Goal: Find specific page/section: Find specific page/section

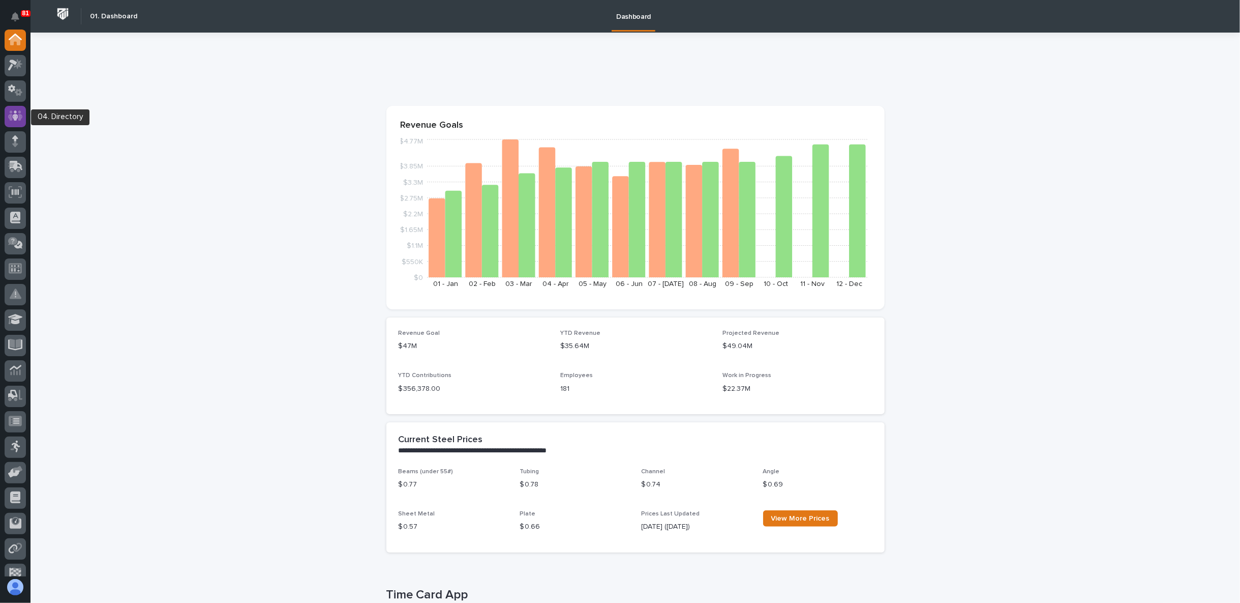
click at [16, 110] on icon at bounding box center [15, 116] width 15 height 12
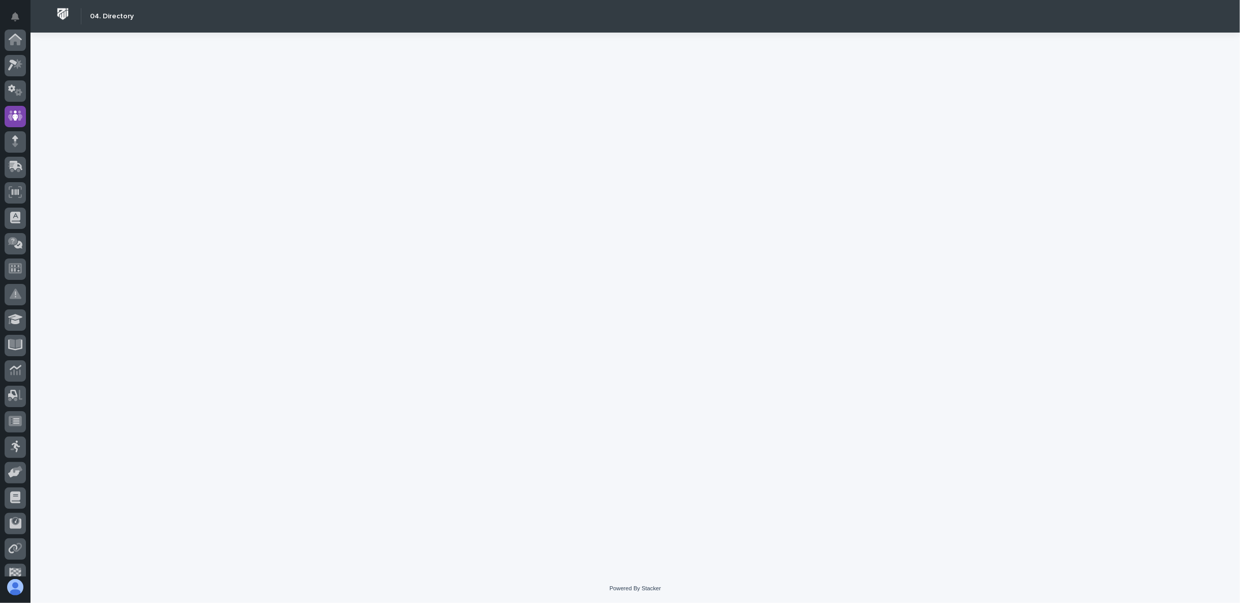
scroll to position [76, 0]
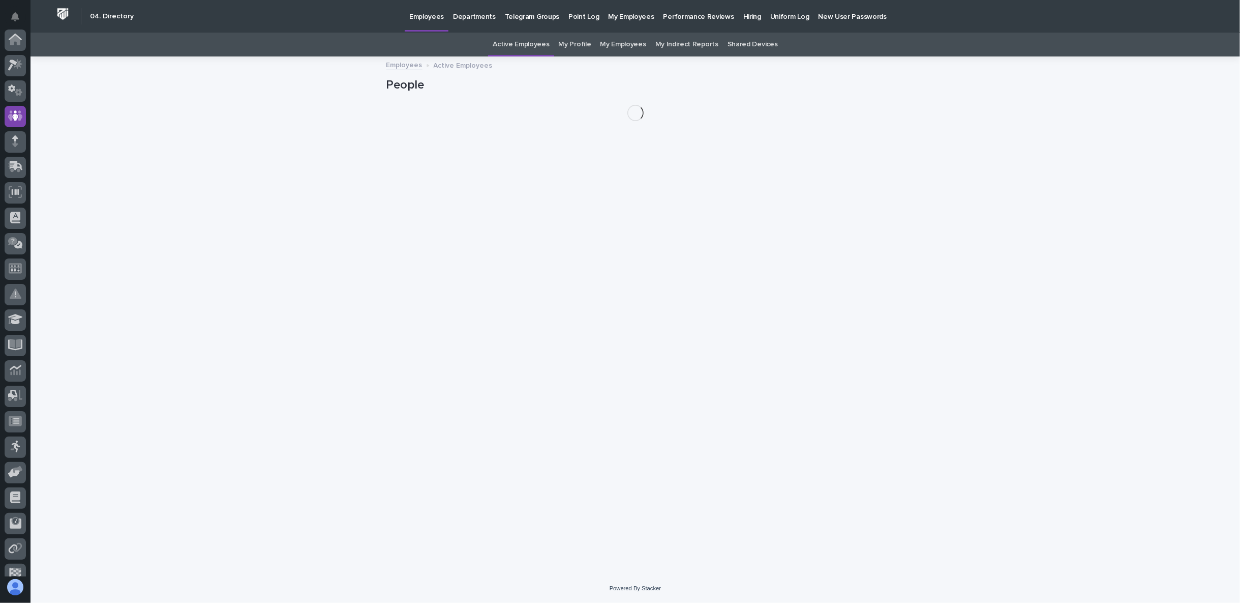
scroll to position [76, 0]
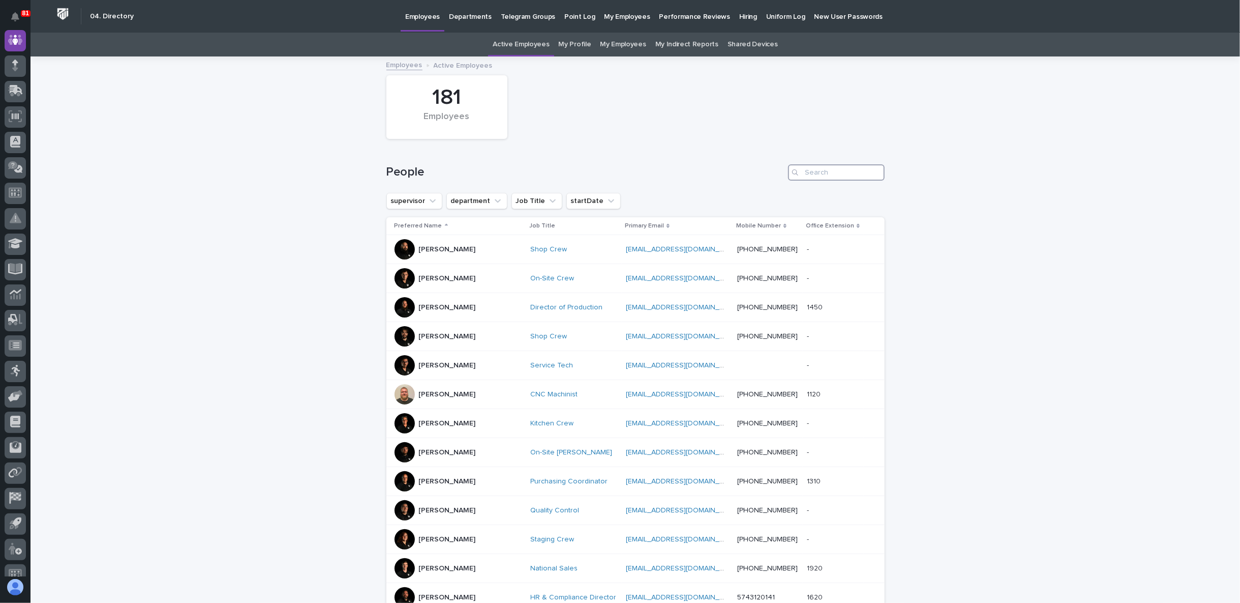
click at [819, 166] on input "Search" at bounding box center [836, 172] width 97 height 16
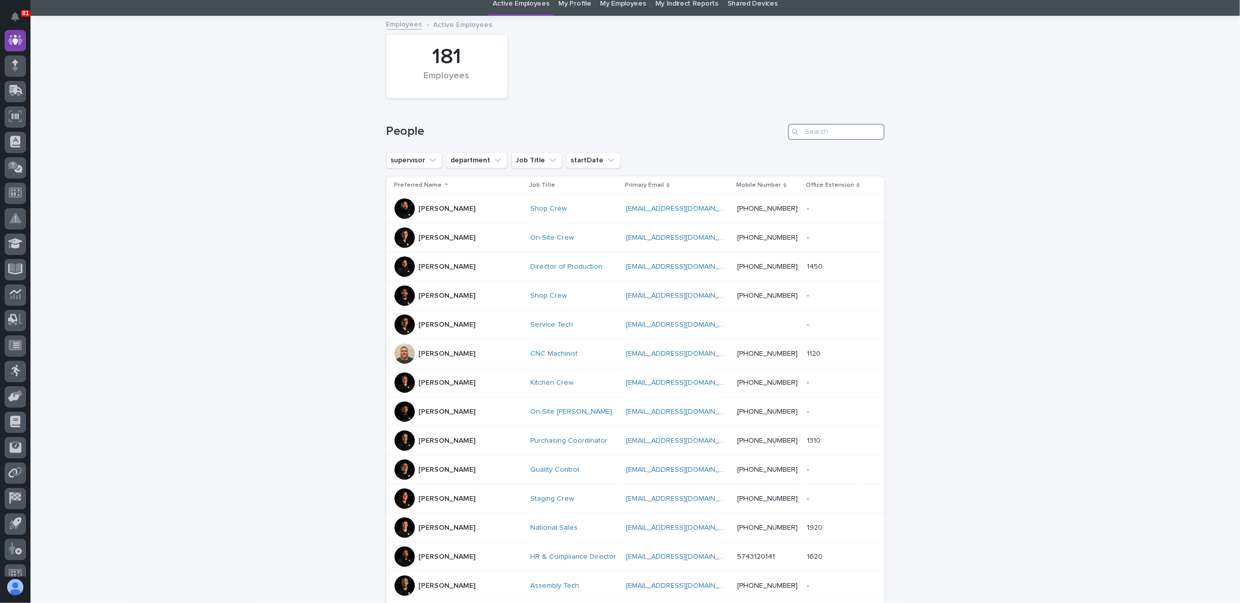
scroll to position [56, 0]
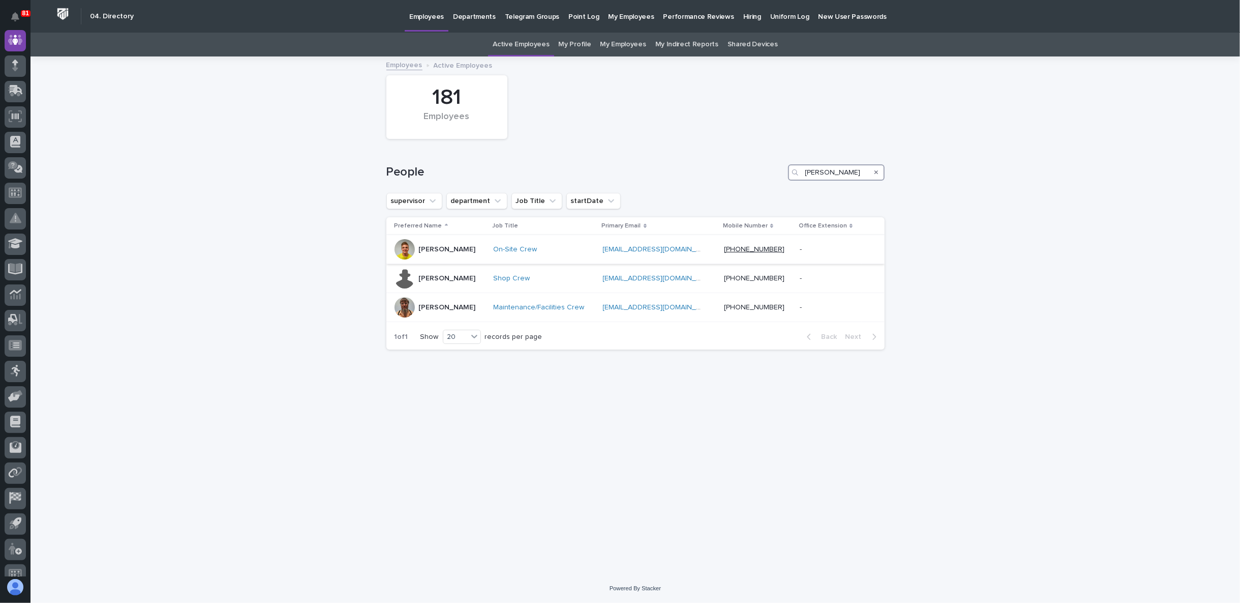
type input "jerry"
drag, startPoint x: 764, startPoint y: 245, endPoint x: 749, endPoint y: 255, distance: 17.2
click at [749, 255] on div "(574) 354-1693" at bounding box center [758, 249] width 68 height 17
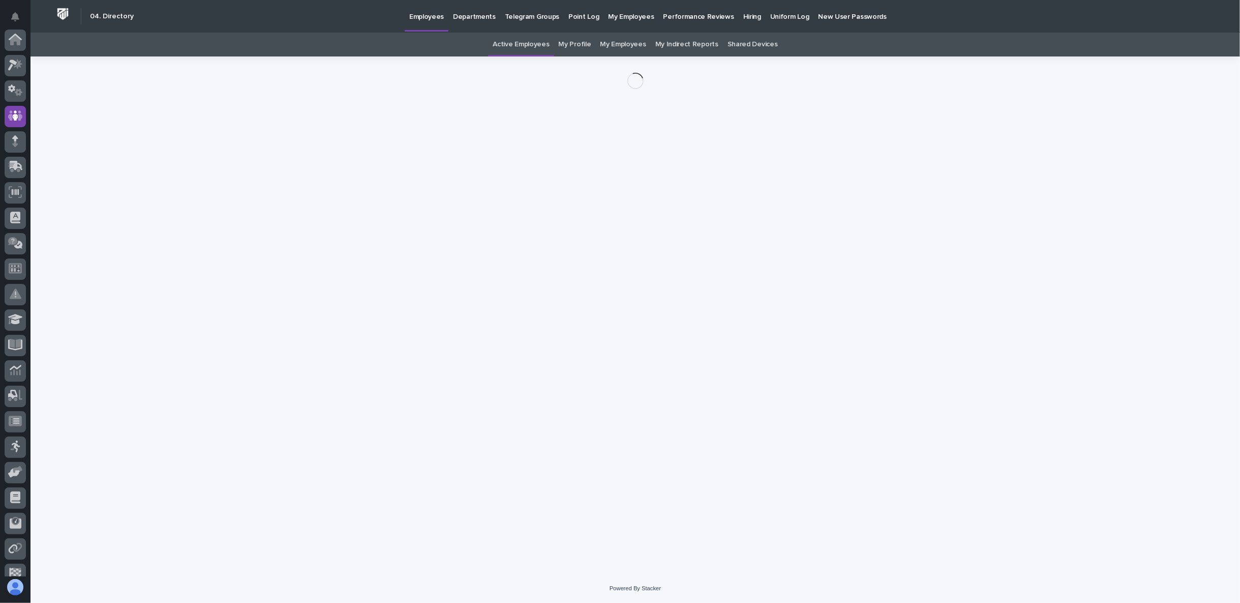
scroll to position [76, 0]
click at [749, 248] on div "Loading... Saving… Loading... Saving…" at bounding box center [635, 302] width 508 height 492
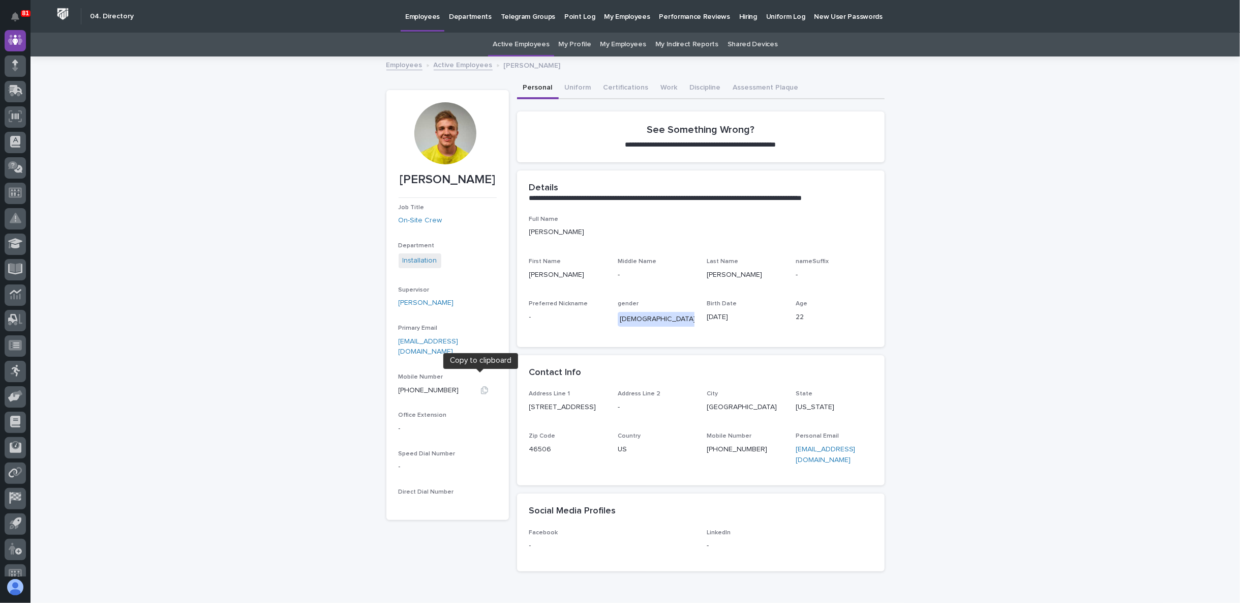
click at [481, 386] on icon "button" at bounding box center [484, 390] width 7 height 8
click at [296, 396] on div "**********" at bounding box center [636, 343] width 1210 height 573
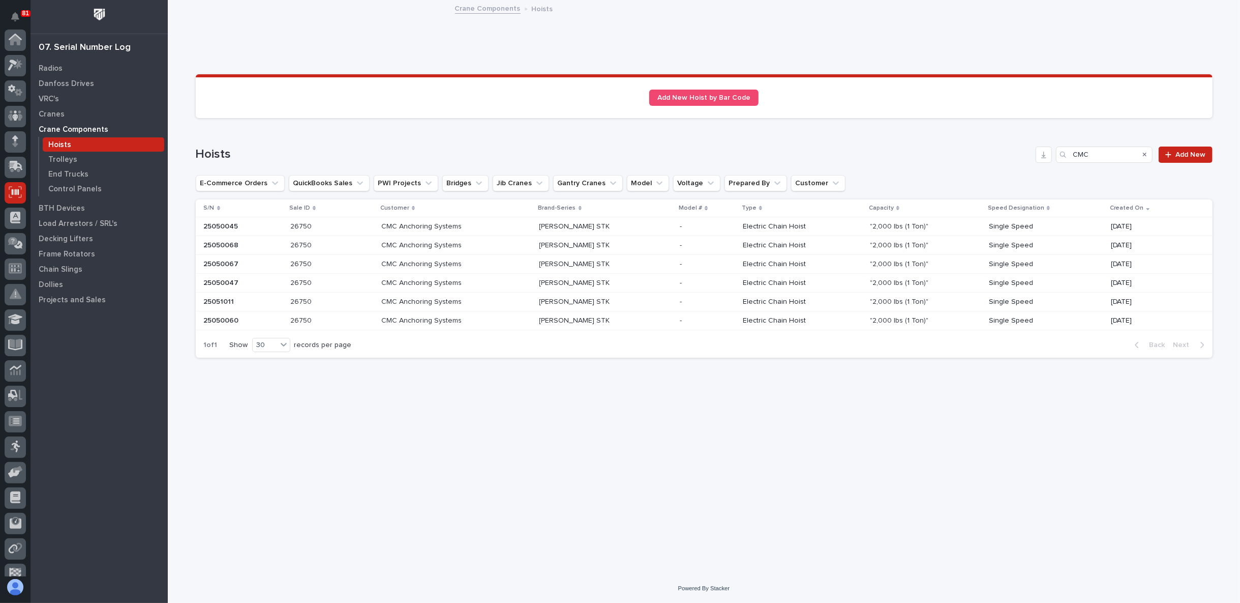
scroll to position [88, 0]
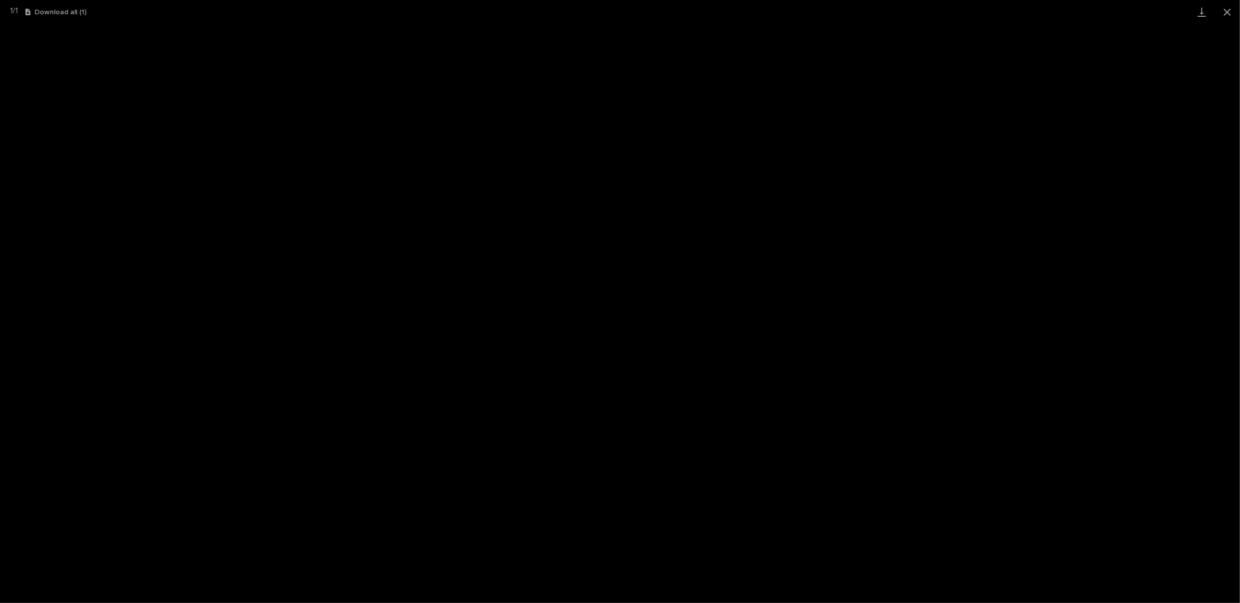
scroll to position [25, 0]
click at [1223, 14] on button "Close gallery" at bounding box center [1227, 12] width 25 height 24
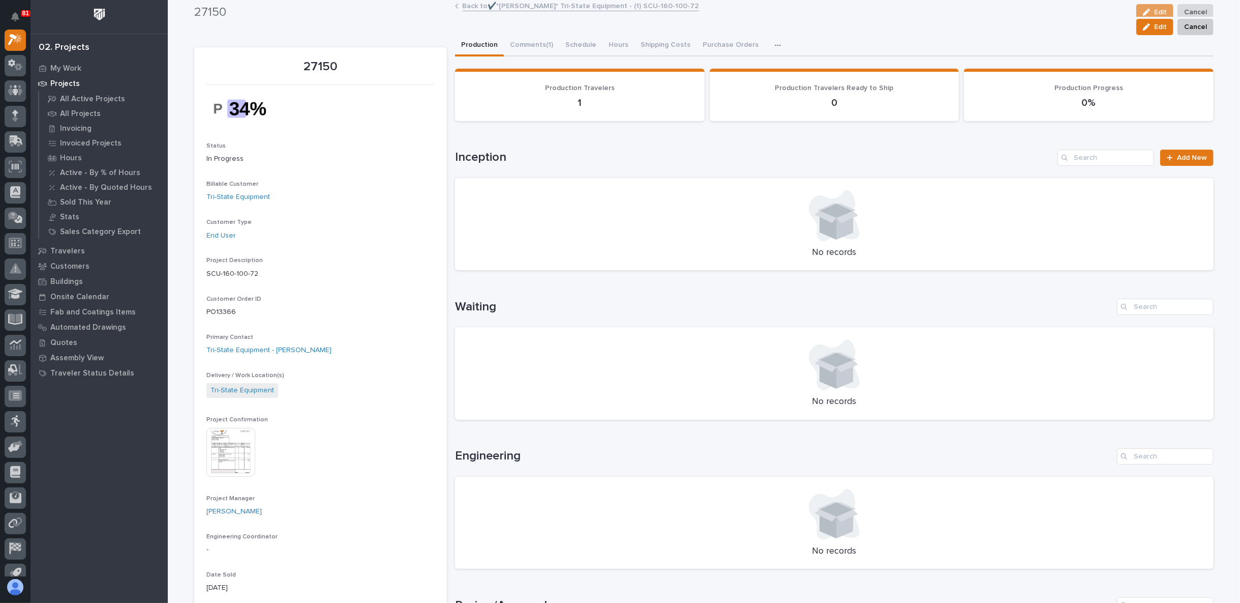
scroll to position [0, 0]
click at [14, 139] on icon at bounding box center [16, 140] width 13 height 10
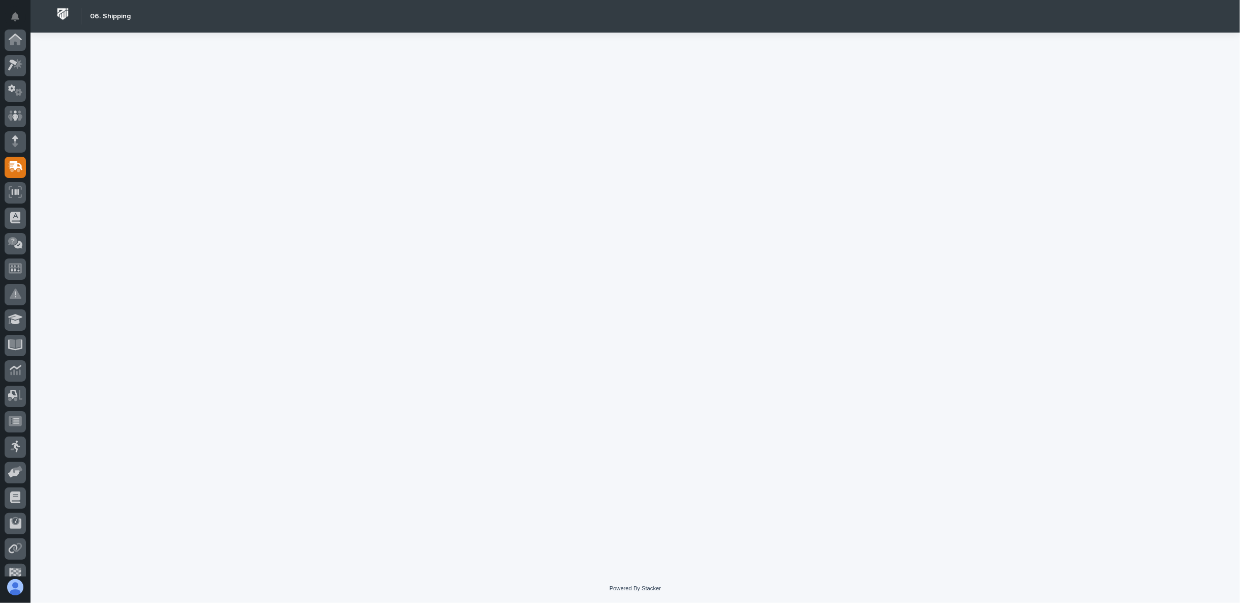
scroll to position [88, 0]
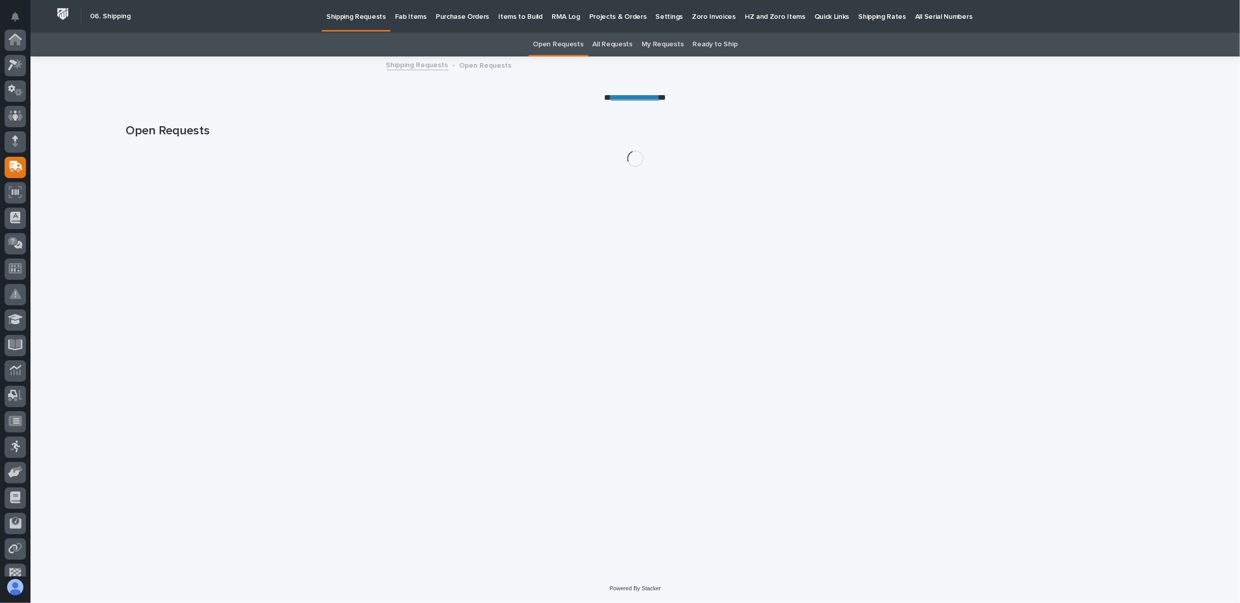
scroll to position [88, 0]
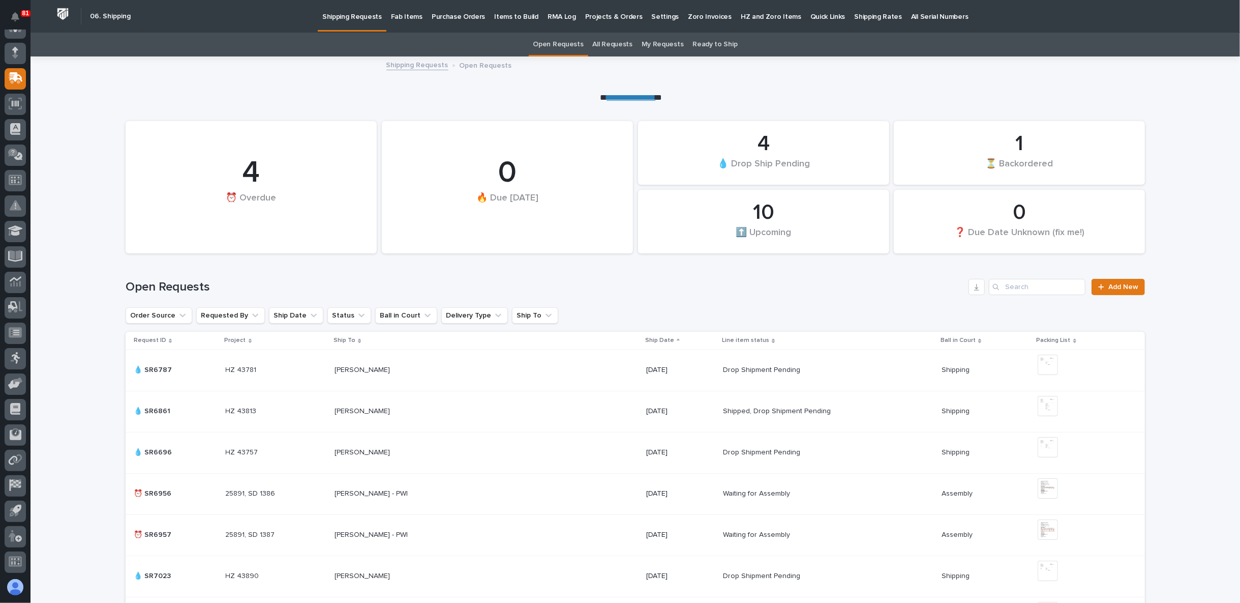
click at [405, 18] on p "Fab Items" at bounding box center [407, 10] width 32 height 21
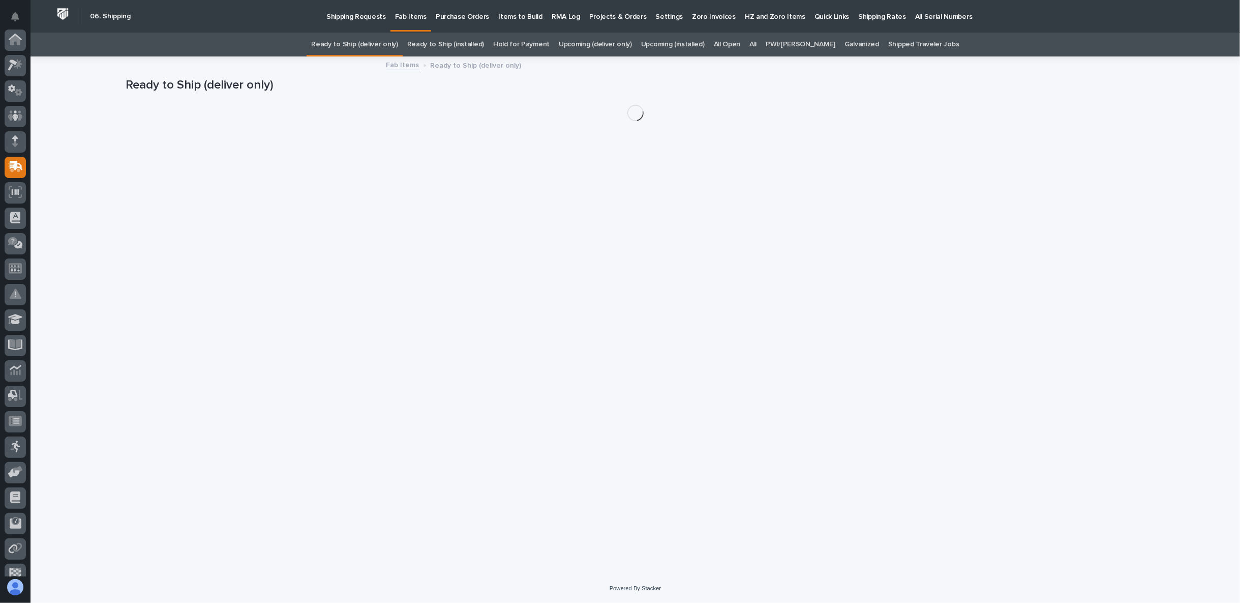
scroll to position [88, 0]
click at [678, 42] on link "Upcoming (installed)" at bounding box center [673, 45] width 64 height 24
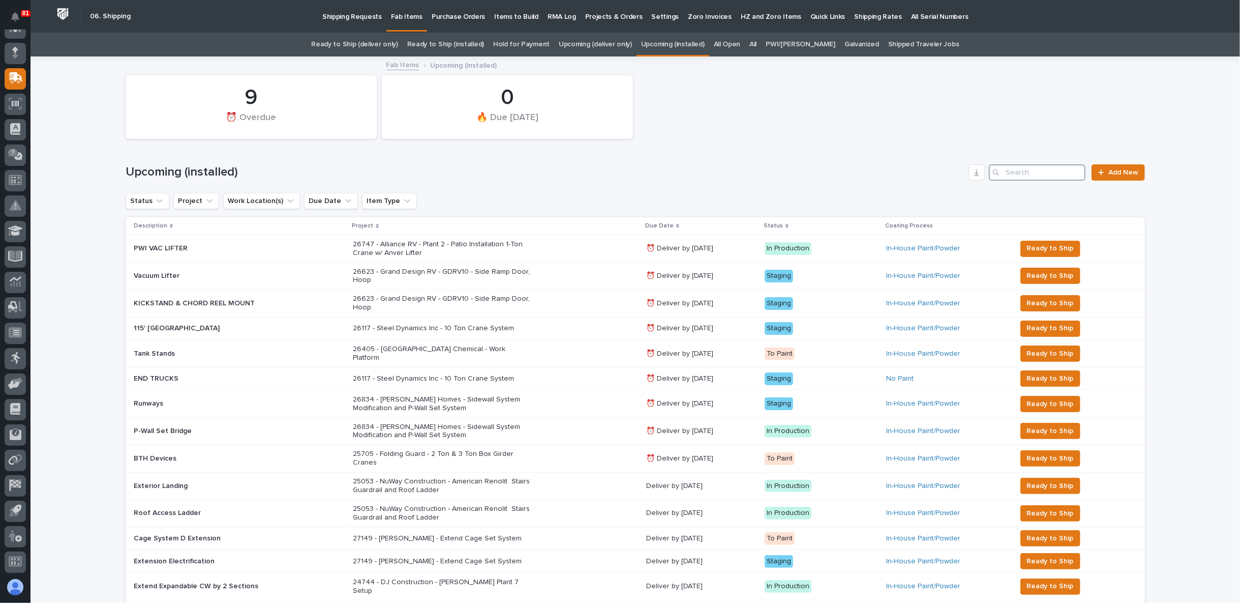
click at [1005, 171] on input "Search" at bounding box center [1037, 172] width 97 height 16
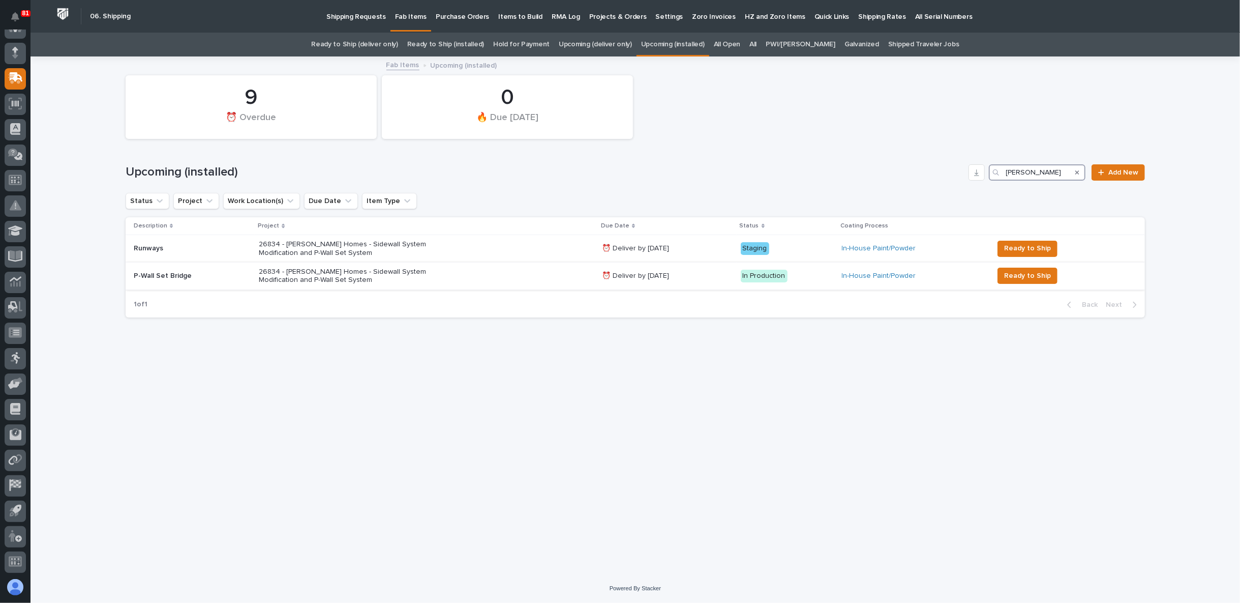
type input "[PERSON_NAME]"
click at [321, 274] on p "26834 - [PERSON_NAME] Homes - Sidewall System Modification and P-Wall Set System" at bounding box center [348, 275] width 178 height 17
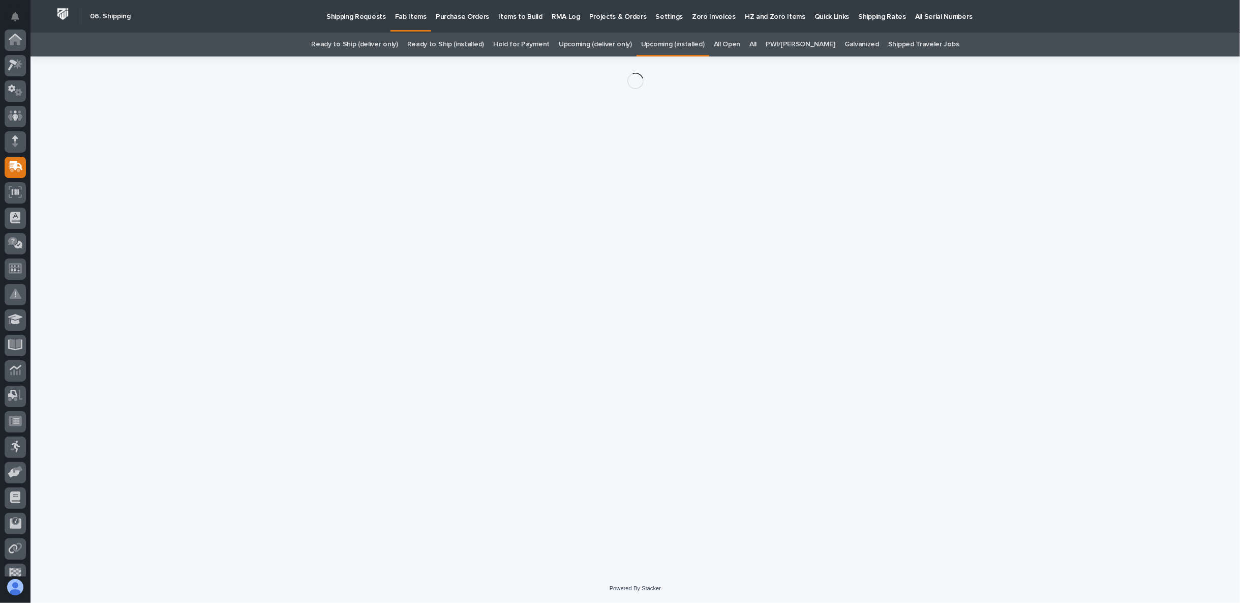
scroll to position [88, 0]
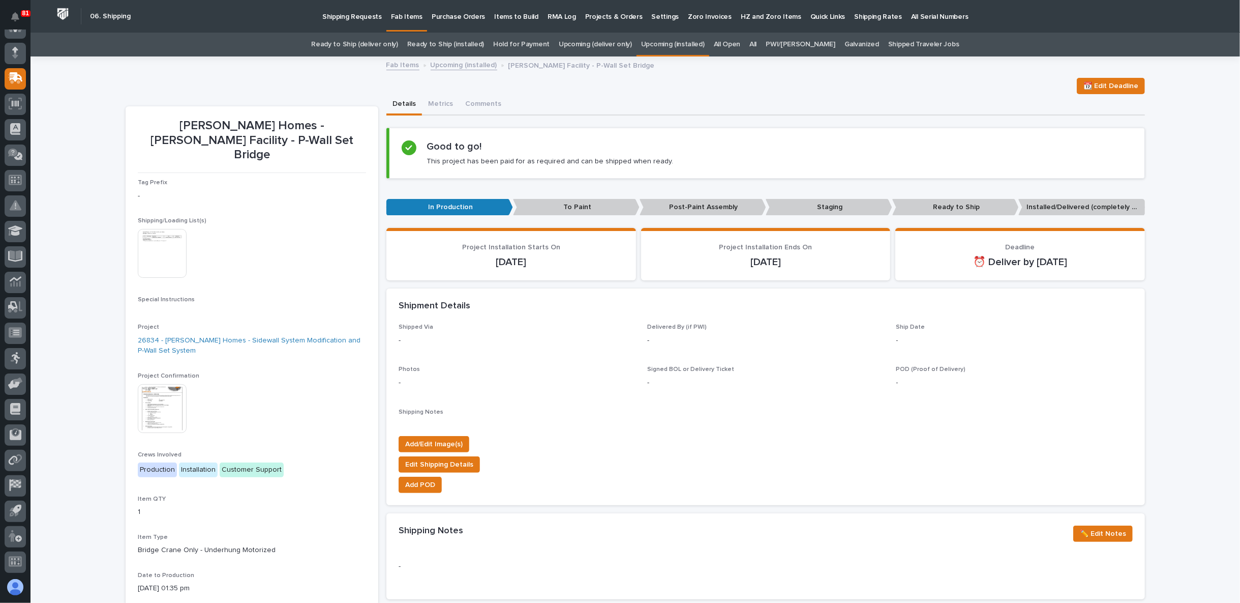
click at [172, 250] on img at bounding box center [162, 253] width 49 height 49
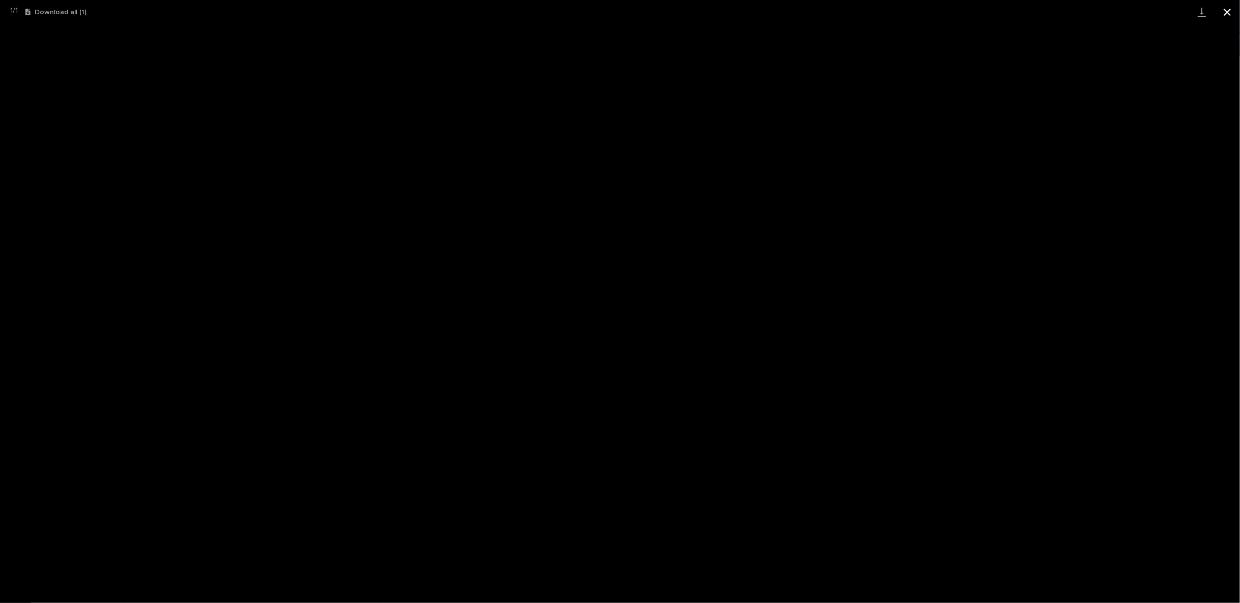
click at [1221, 14] on button "Close gallery" at bounding box center [1227, 12] width 25 height 24
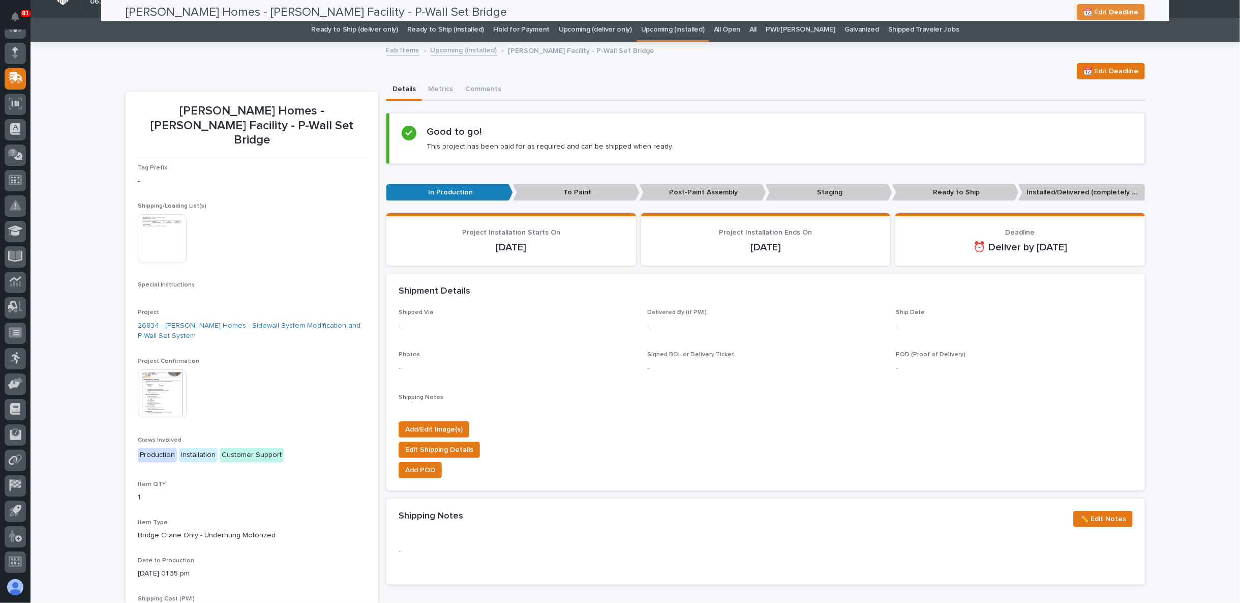
scroll to position [0, 0]
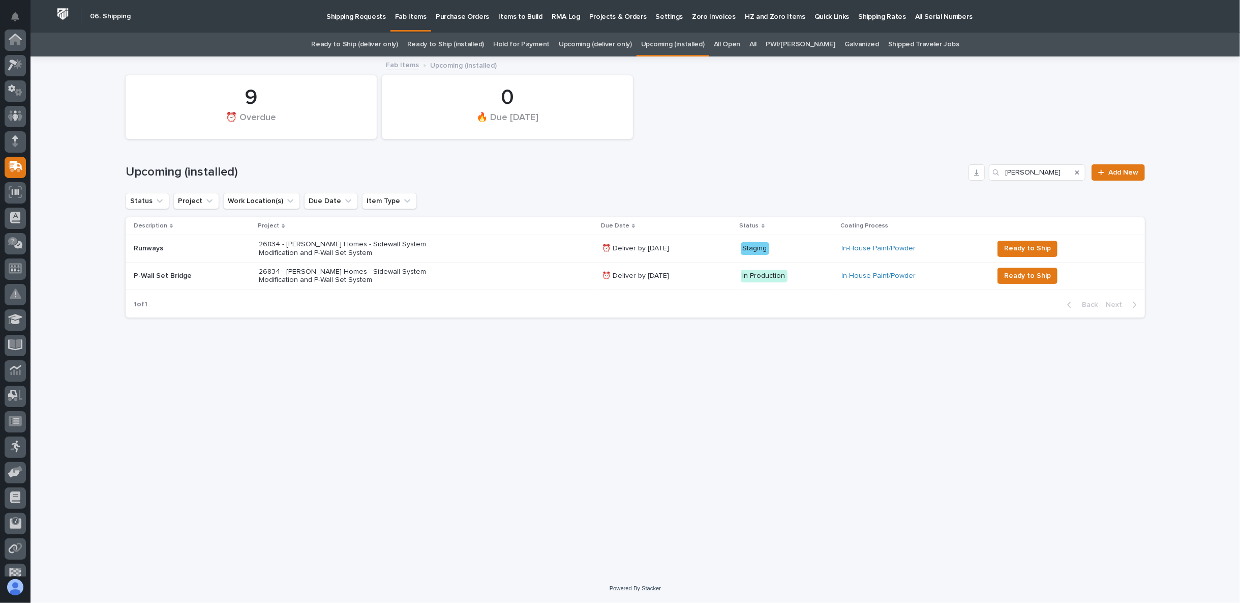
scroll to position [88, 0]
click at [1078, 171] on icon "Search" at bounding box center [1077, 172] width 4 height 4
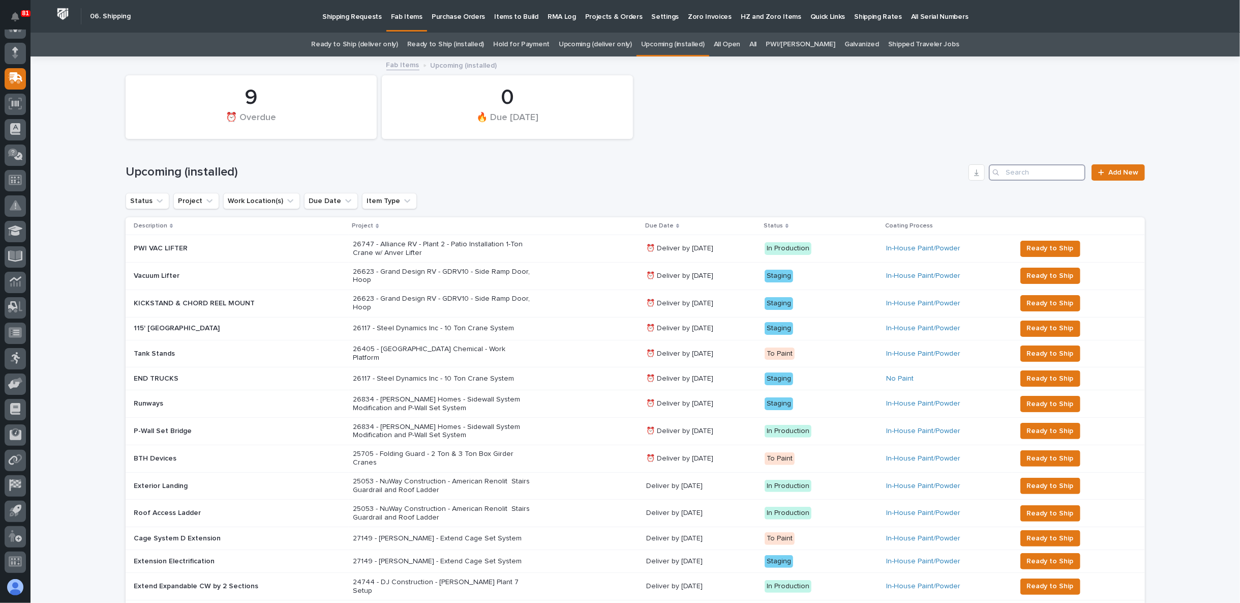
click at [1053, 172] on input "Search" at bounding box center [1037, 172] width 97 height 16
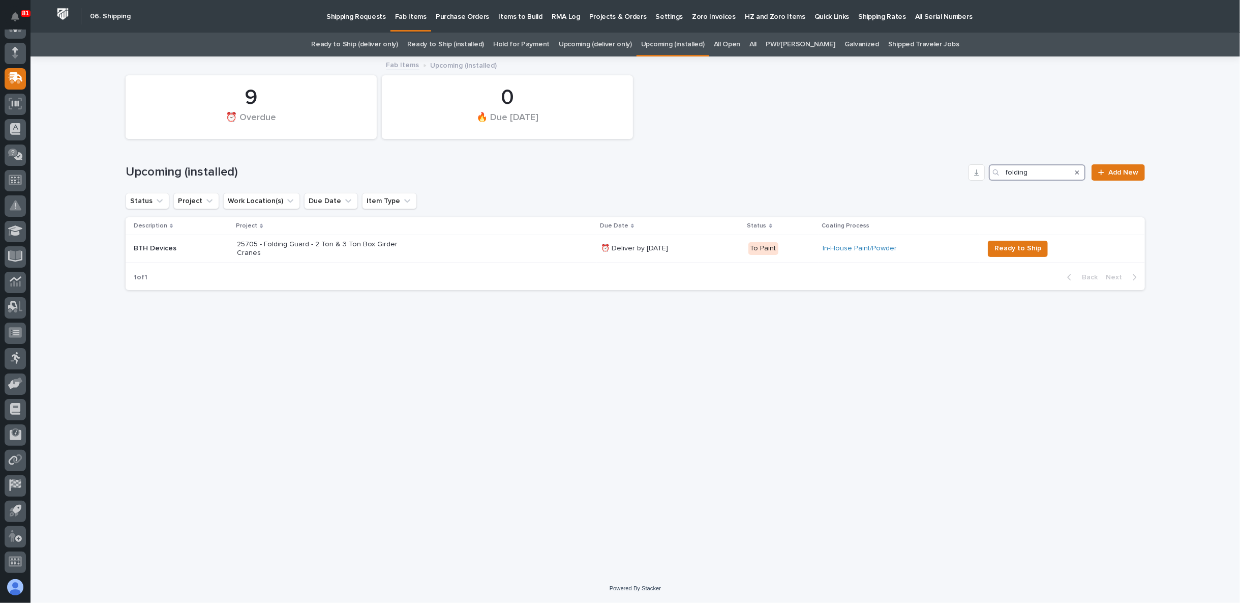
type input "folding"
click at [306, 243] on p "25705 - Folding Guard - 2 Ton & 3 Ton Box Girder Cranes" at bounding box center [326, 248] width 178 height 17
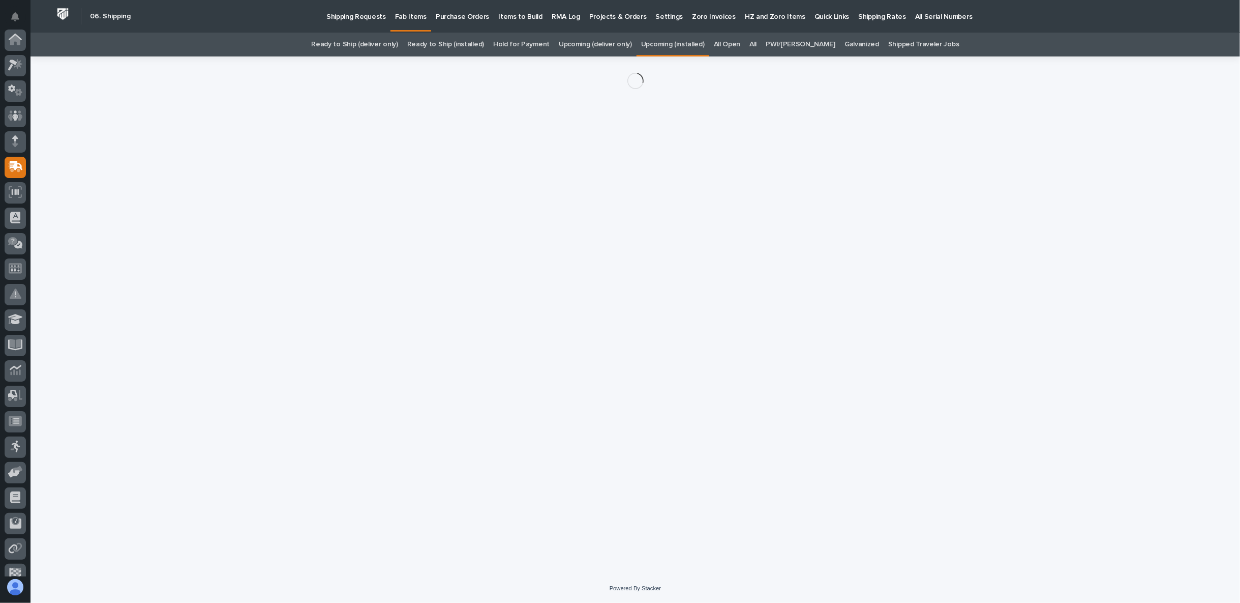
scroll to position [88, 0]
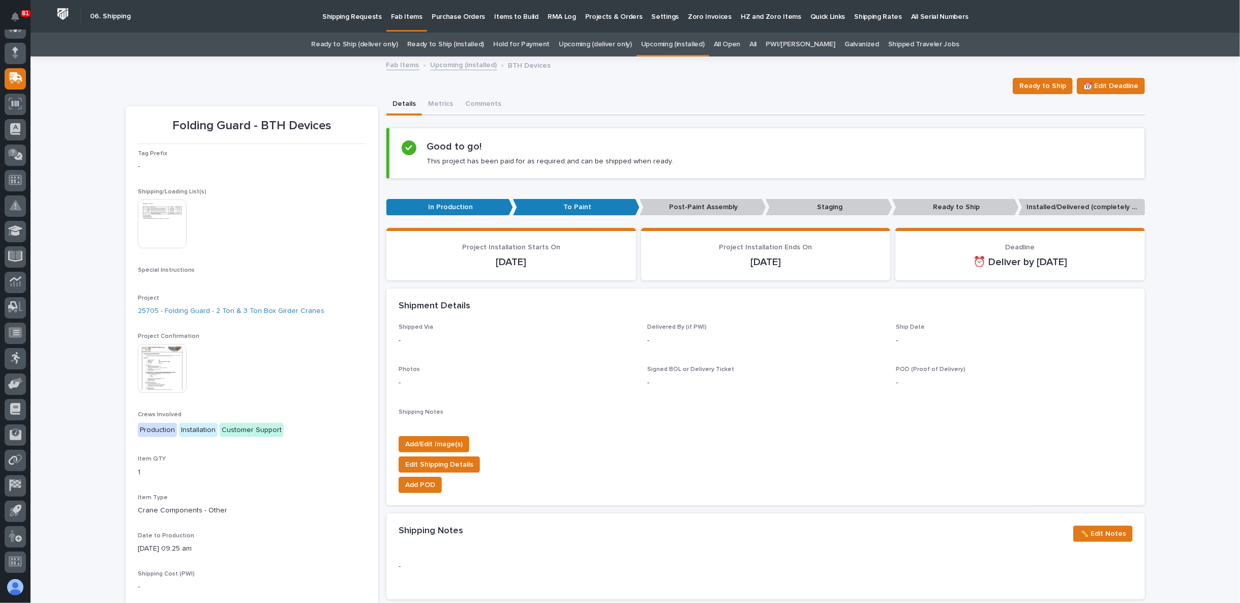
click at [168, 371] on img at bounding box center [162, 368] width 49 height 49
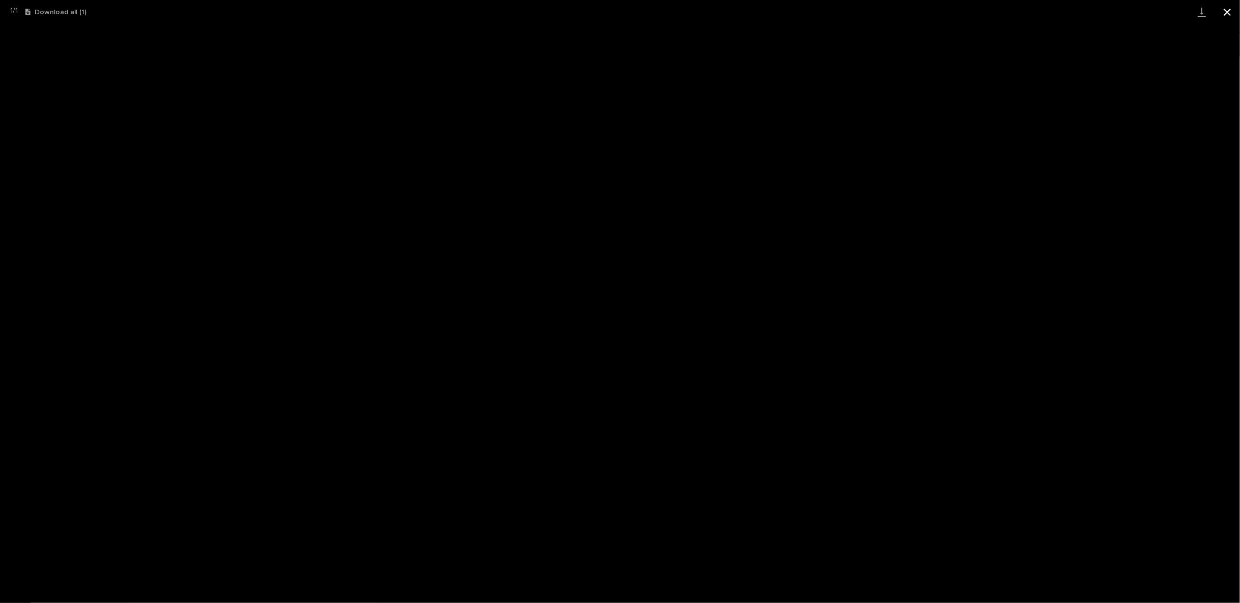
click at [1225, 11] on button "Close gallery" at bounding box center [1227, 12] width 25 height 24
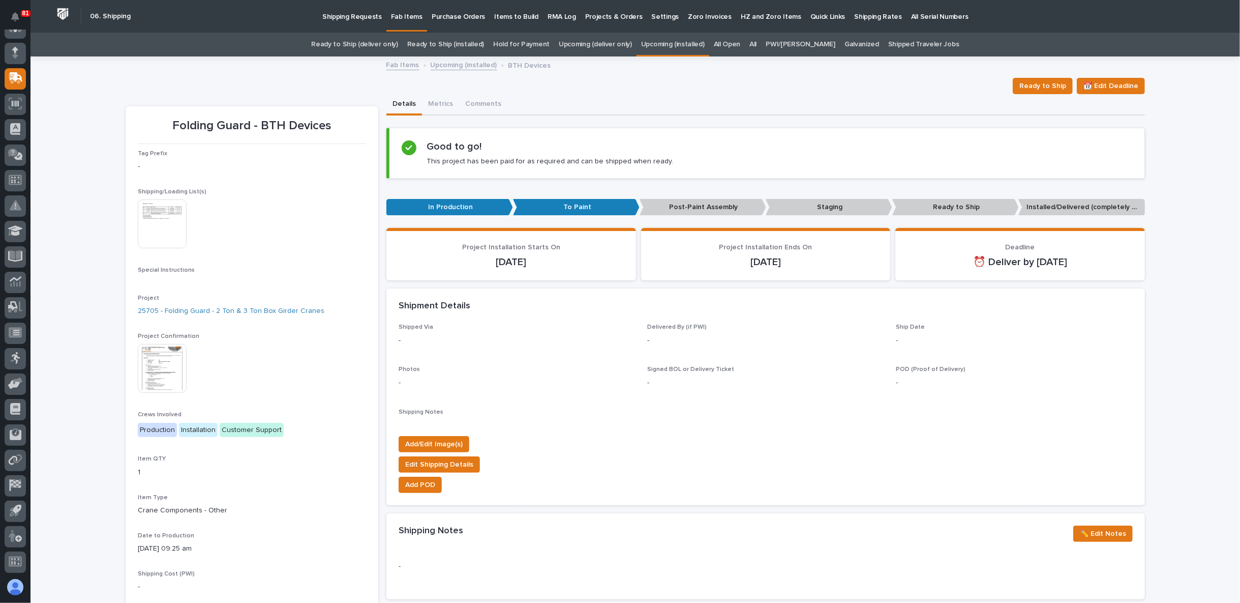
click at [170, 223] on img at bounding box center [162, 223] width 49 height 49
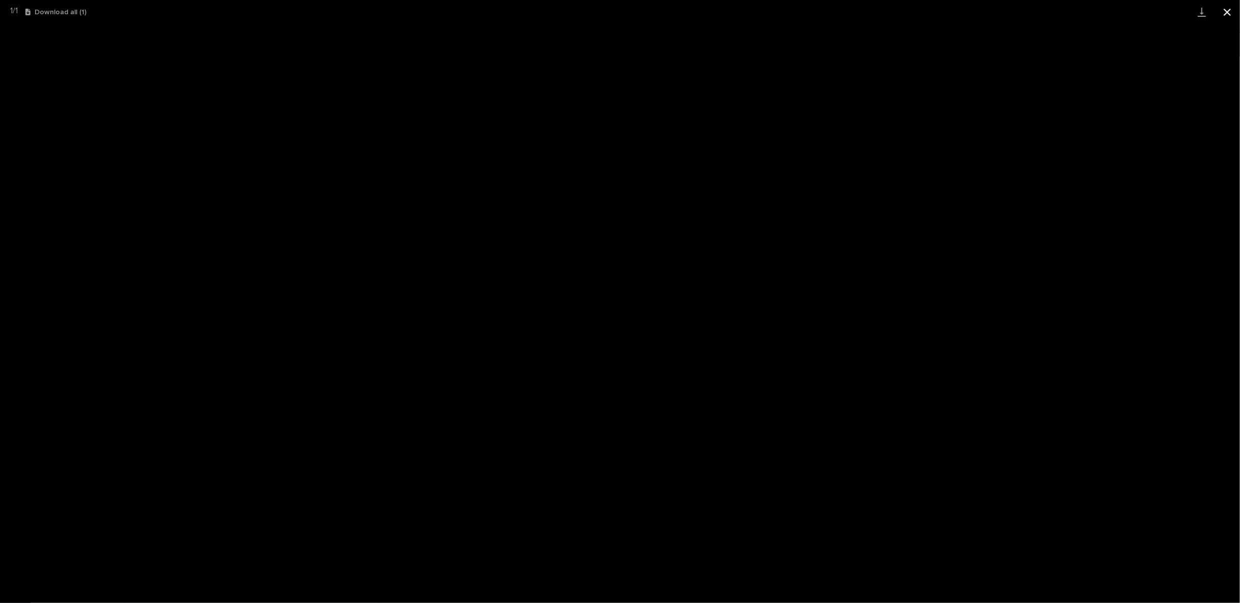
click at [1223, 10] on button "Close gallery" at bounding box center [1227, 12] width 25 height 24
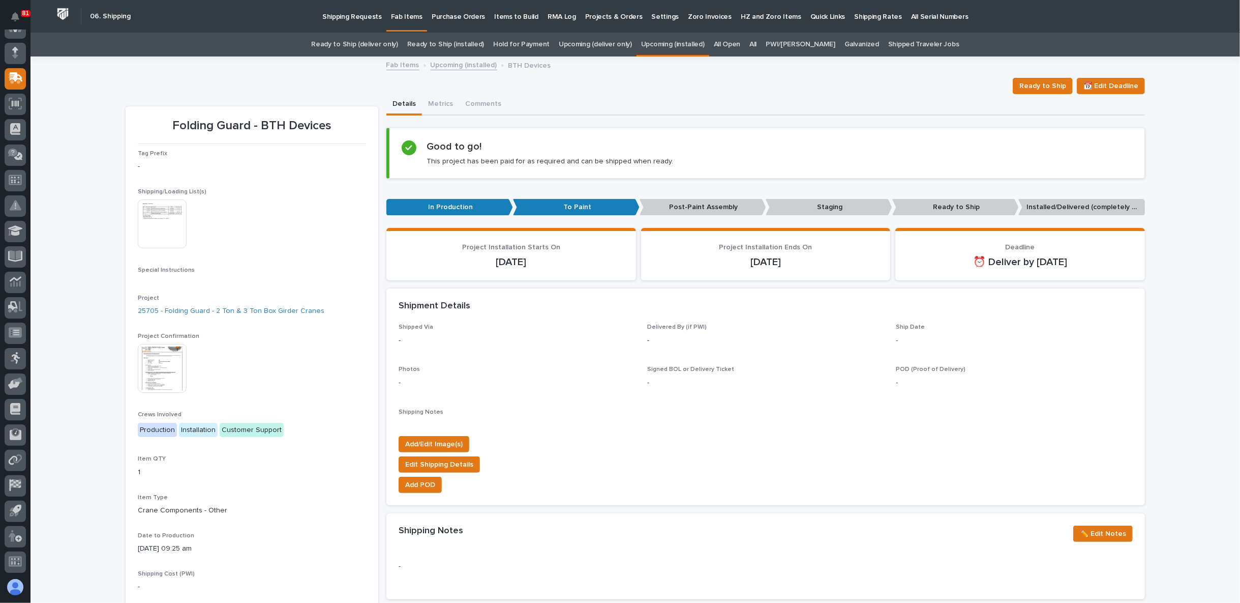
click at [166, 370] on img at bounding box center [162, 368] width 49 height 49
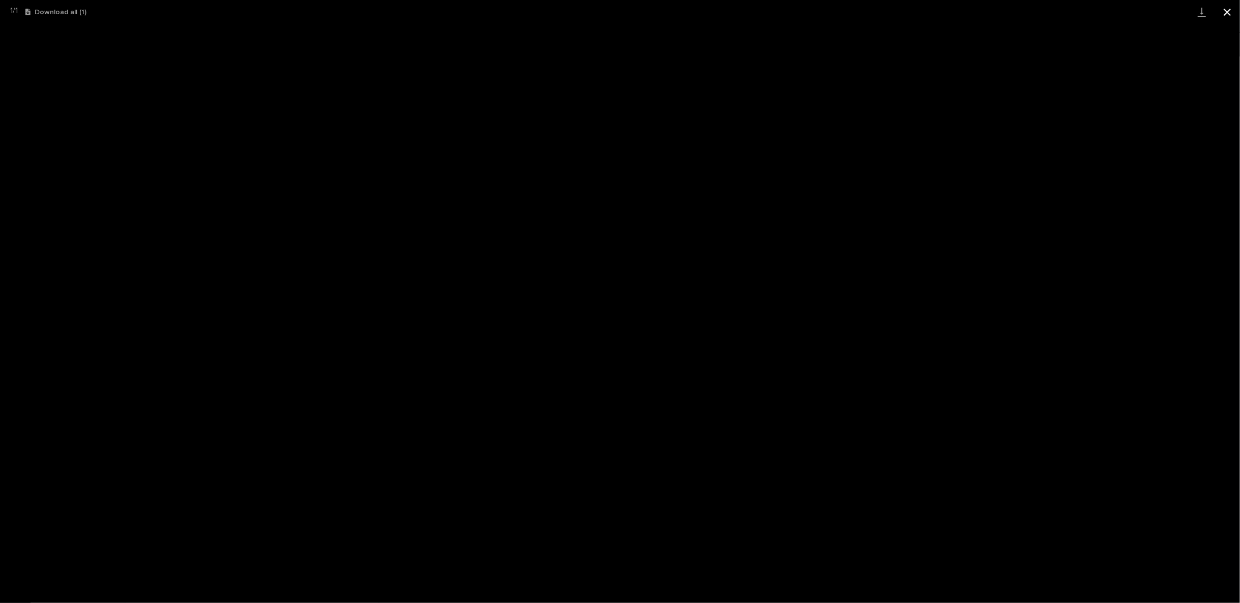
click at [1227, 12] on button "Close gallery" at bounding box center [1227, 12] width 25 height 24
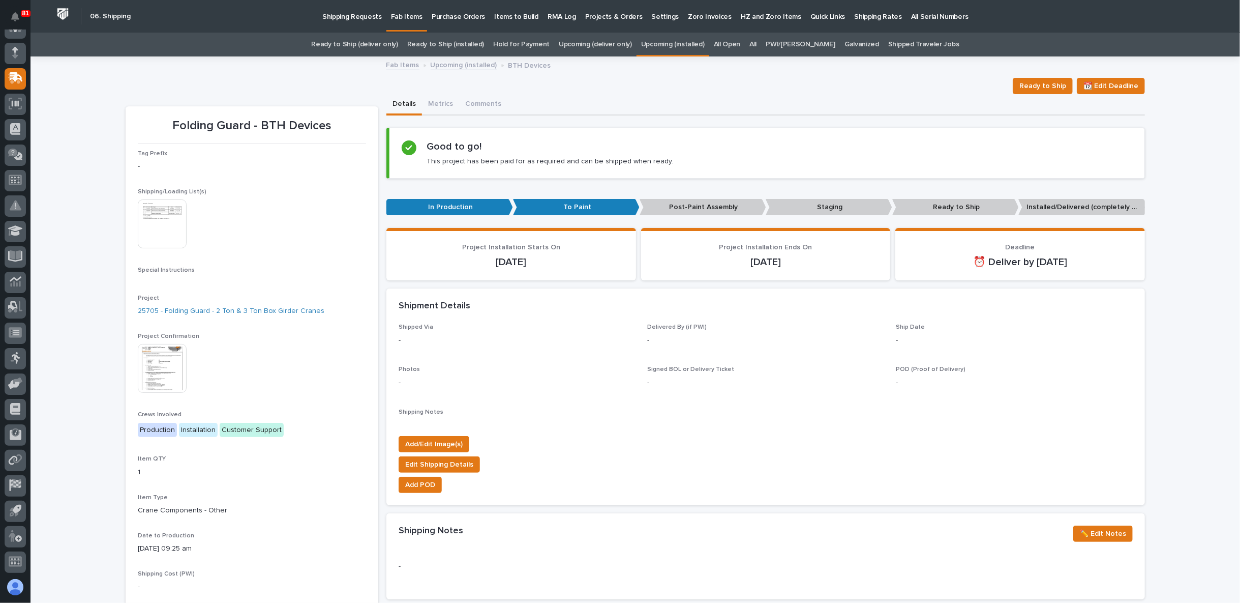
click at [145, 213] on img at bounding box center [162, 223] width 49 height 49
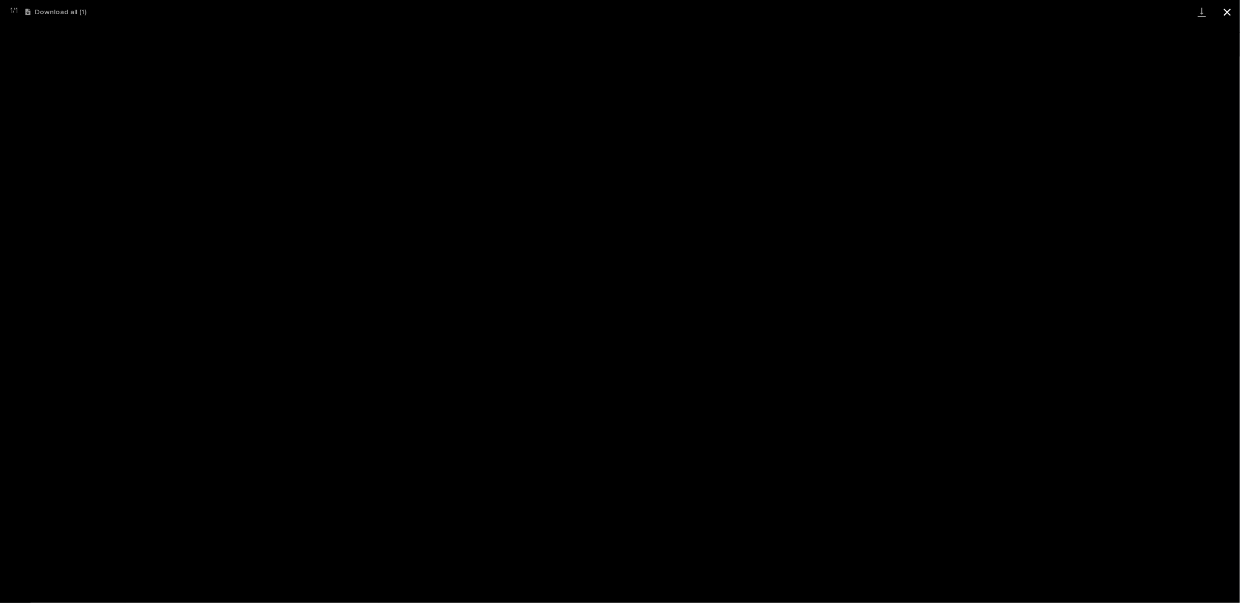
click at [1223, 12] on button "Close gallery" at bounding box center [1227, 12] width 25 height 24
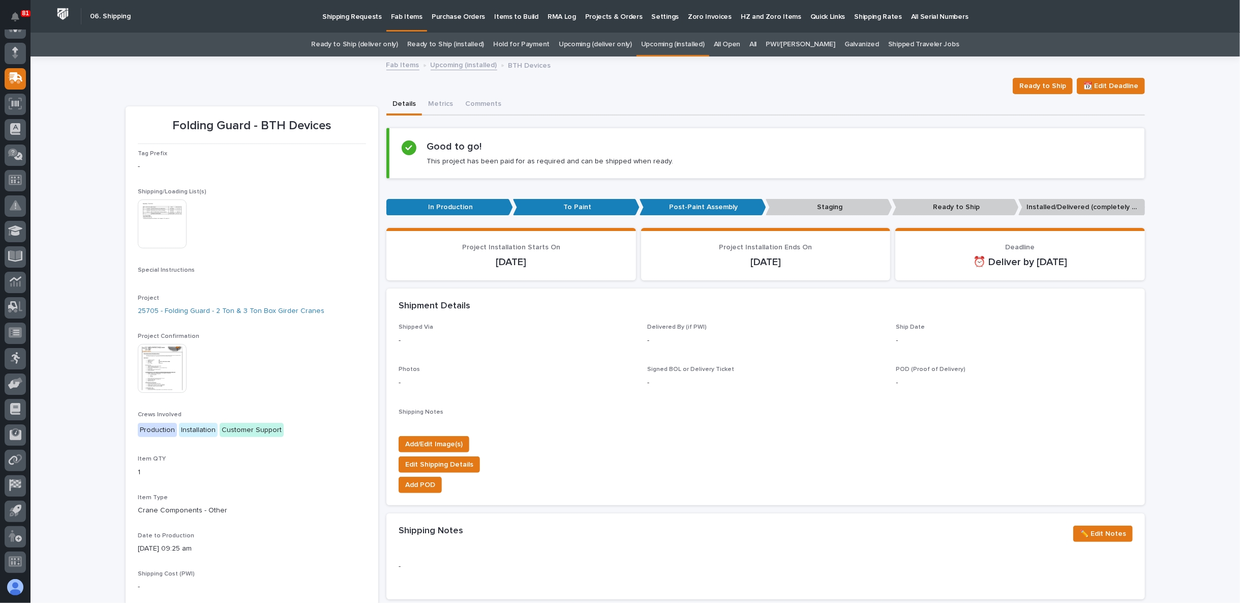
click at [757, 40] on link "All" at bounding box center [752, 45] width 7 height 24
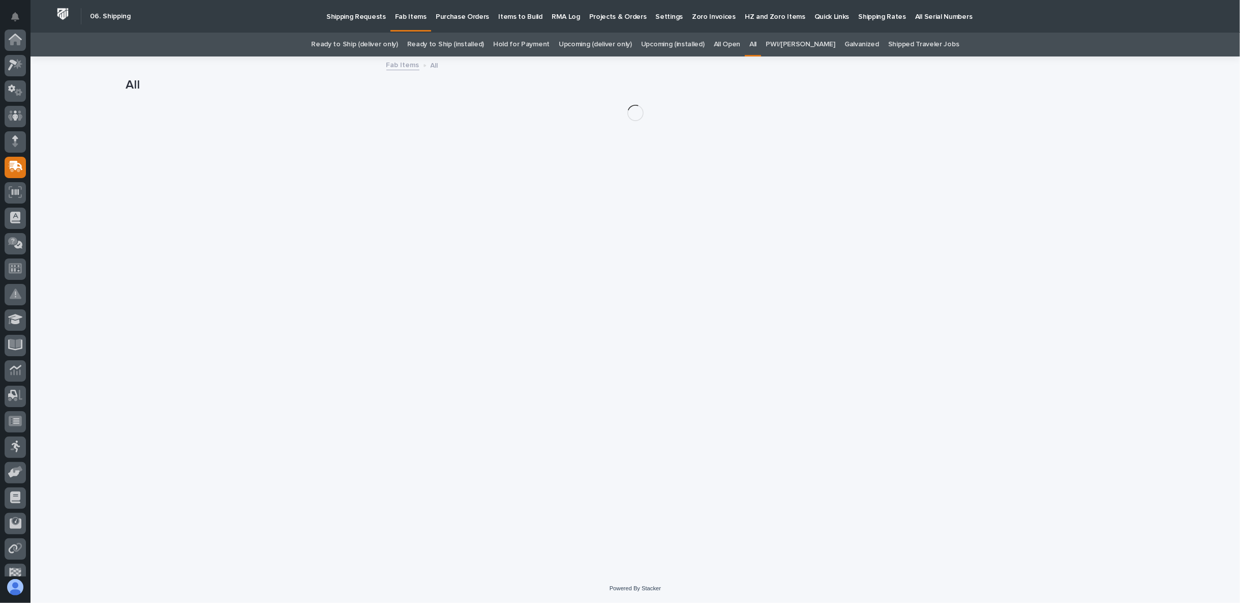
scroll to position [88, 0]
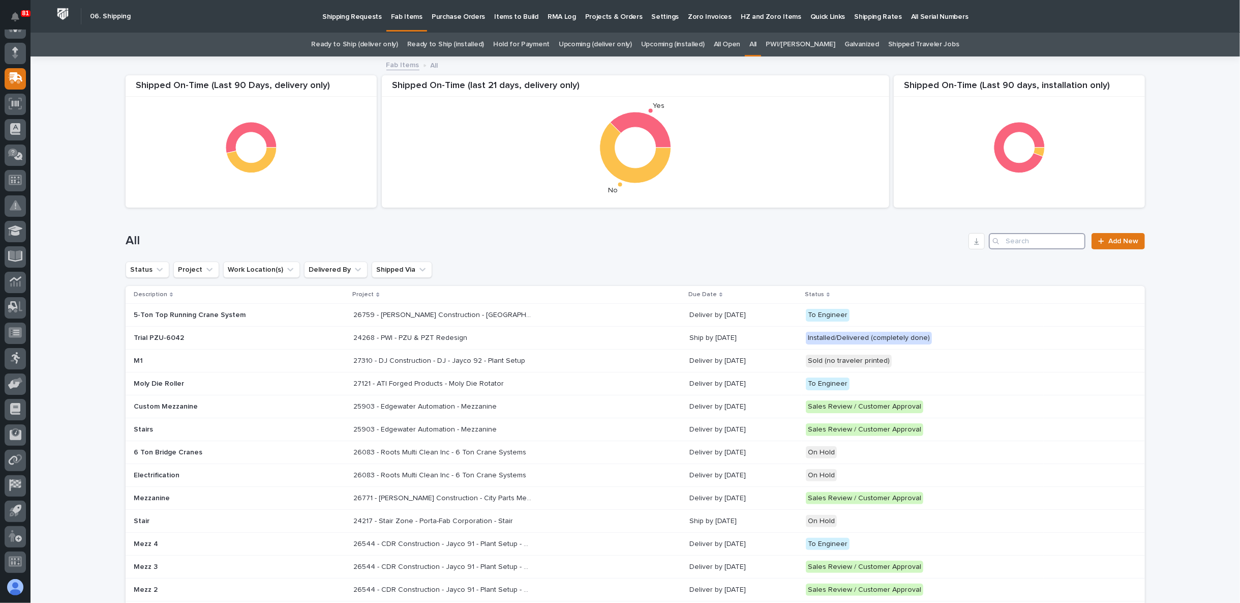
click at [1037, 239] on input "Search" at bounding box center [1037, 241] width 97 height 16
click at [607, 41] on link "Upcoming (deliver only)" at bounding box center [595, 45] width 73 height 24
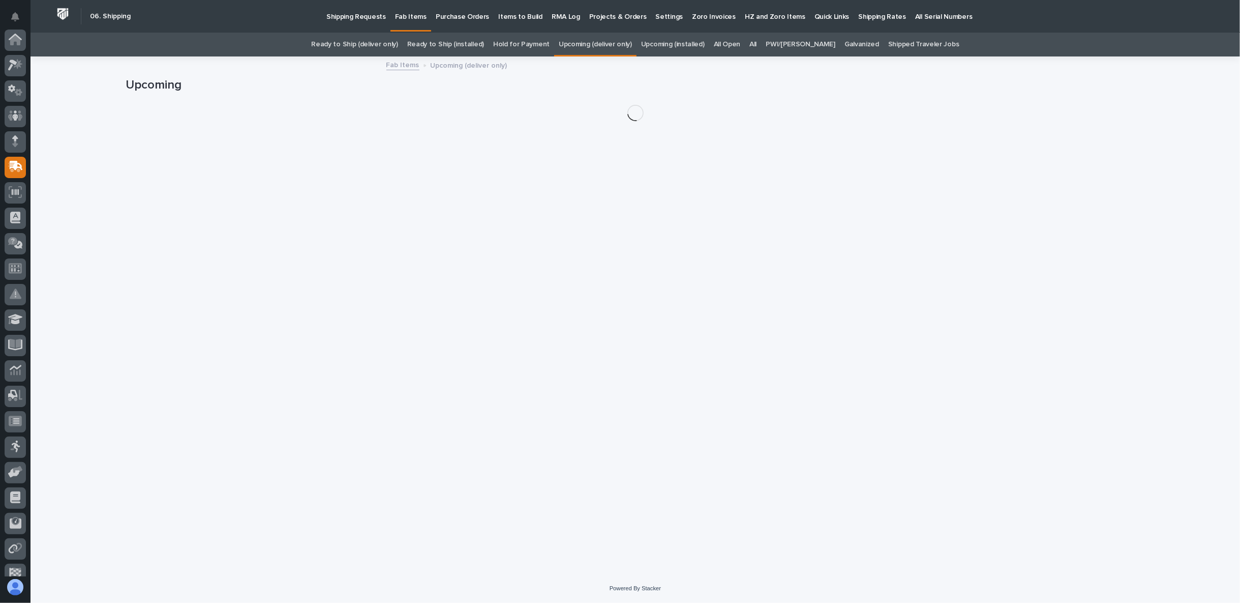
scroll to position [88, 0]
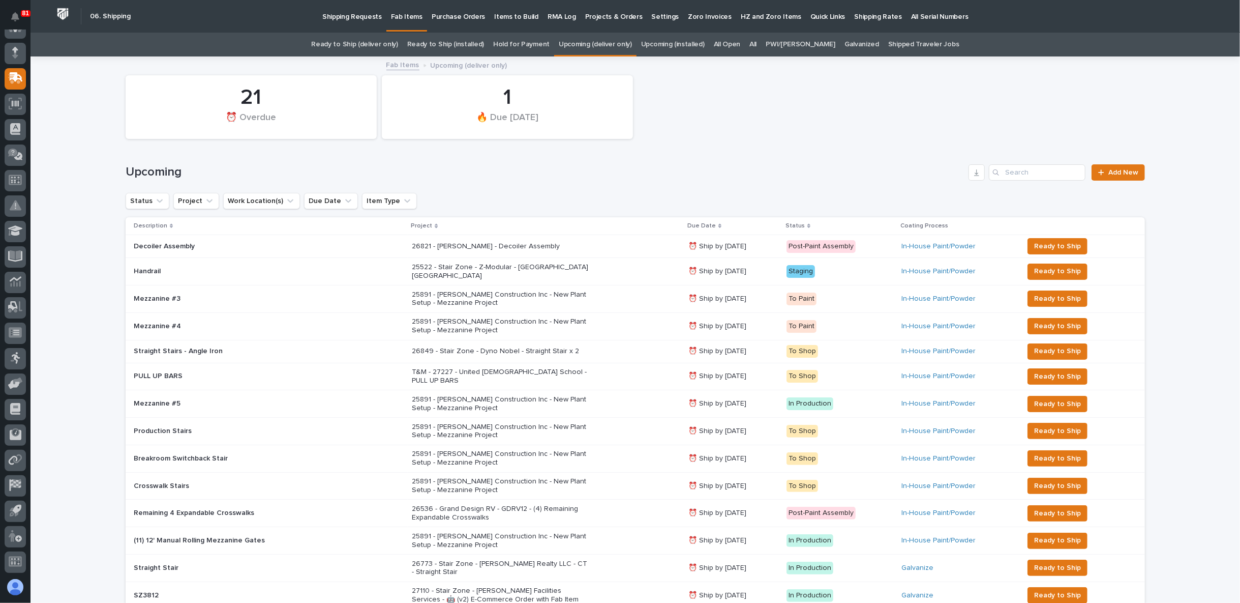
click at [226, 267] on p at bounding box center [223, 271] width 178 height 9
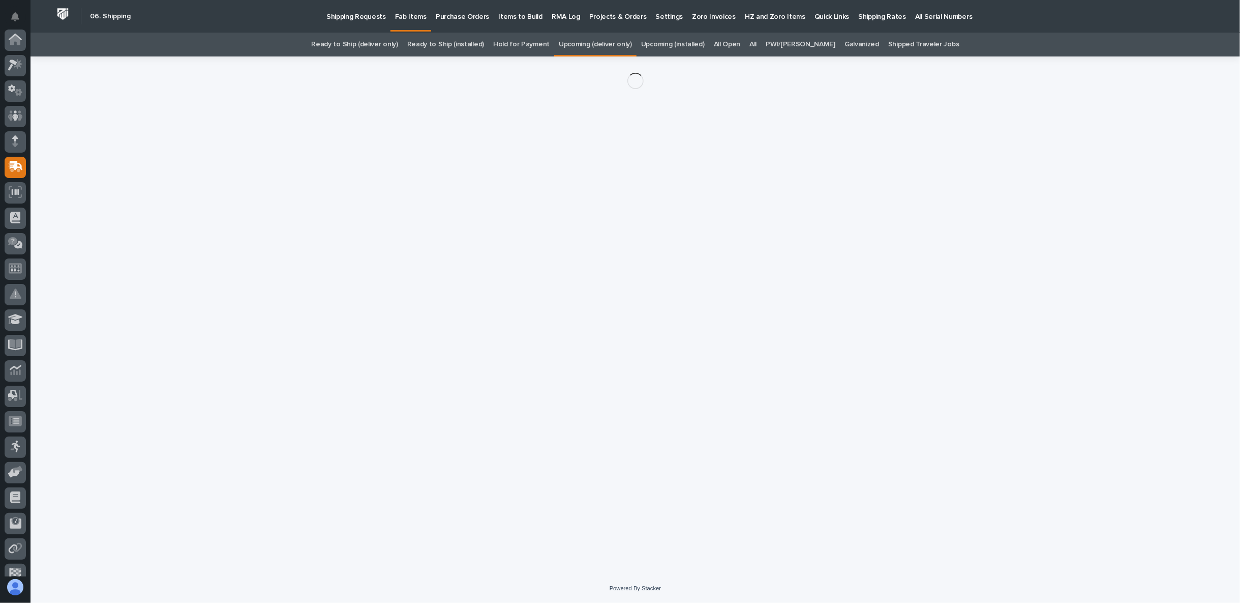
scroll to position [88, 0]
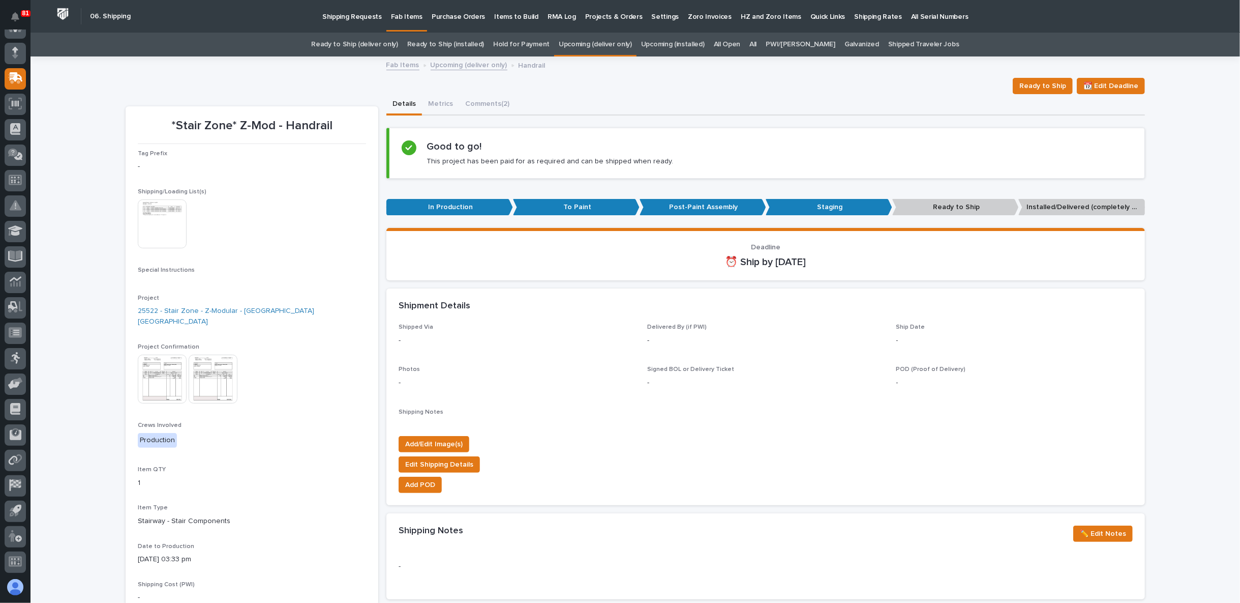
click at [156, 369] on img at bounding box center [162, 378] width 49 height 49
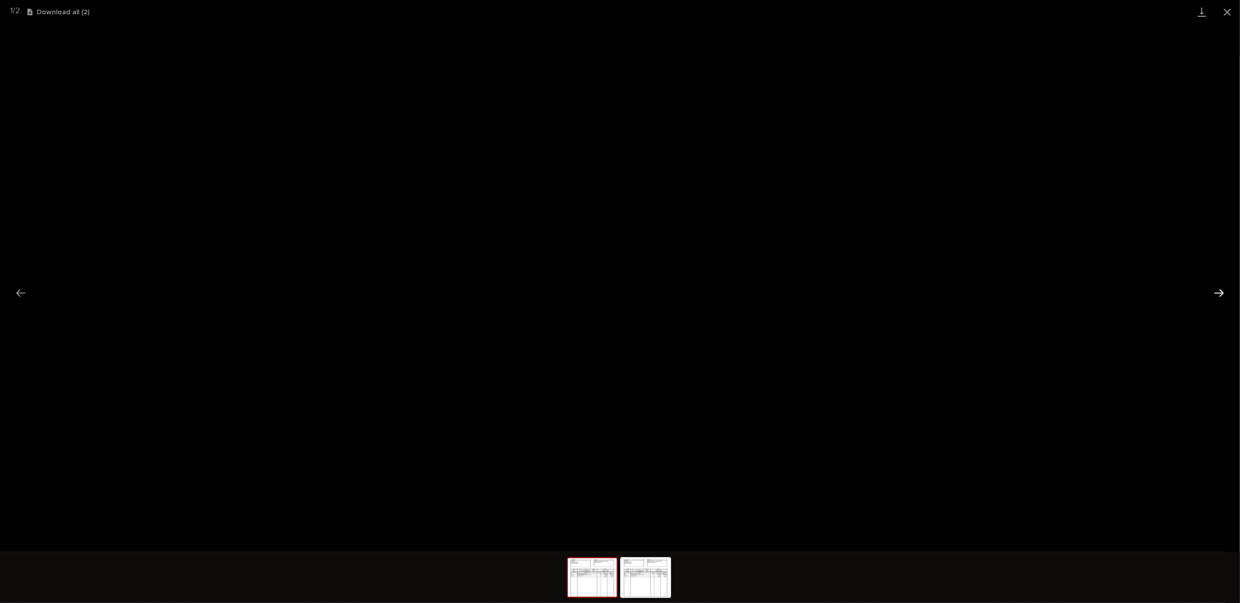
click at [1222, 290] on button "Next slide" at bounding box center [1219, 293] width 21 height 20
click at [1224, 14] on button "Close gallery" at bounding box center [1227, 12] width 25 height 24
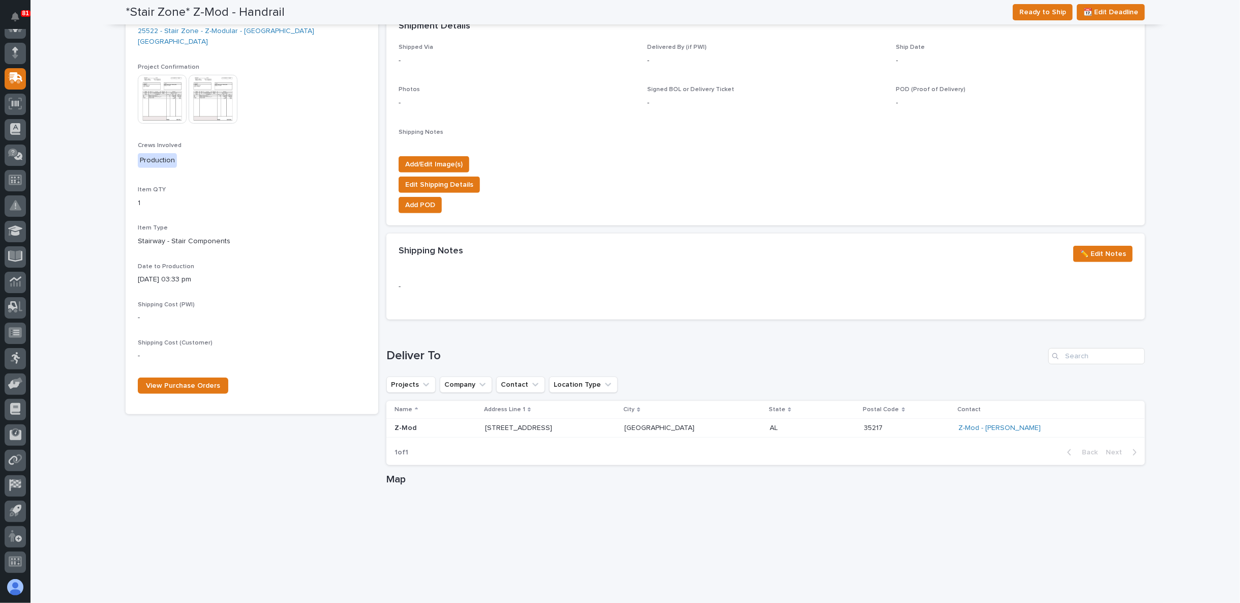
scroll to position [0, 0]
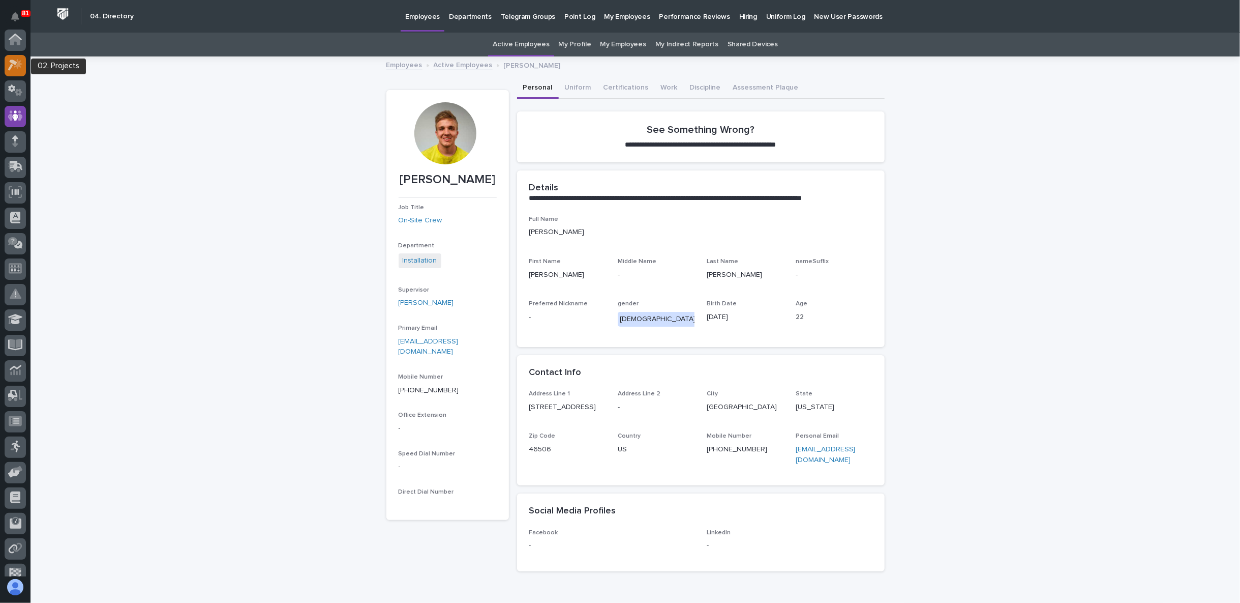
click at [19, 63] on icon at bounding box center [18, 64] width 9 height 10
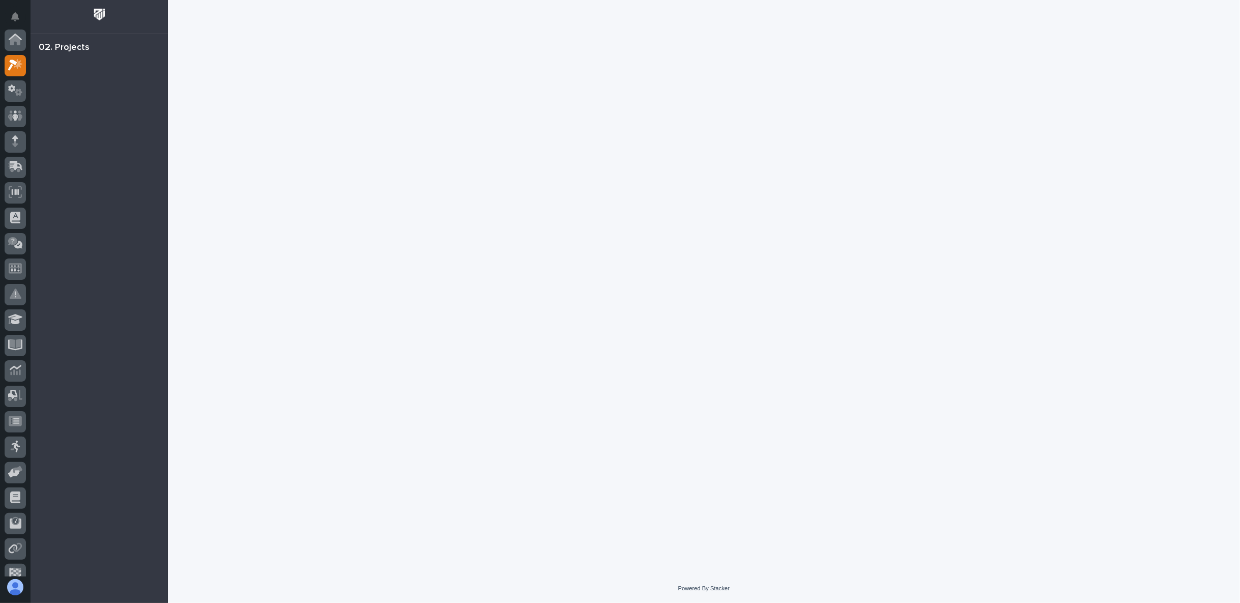
scroll to position [25, 0]
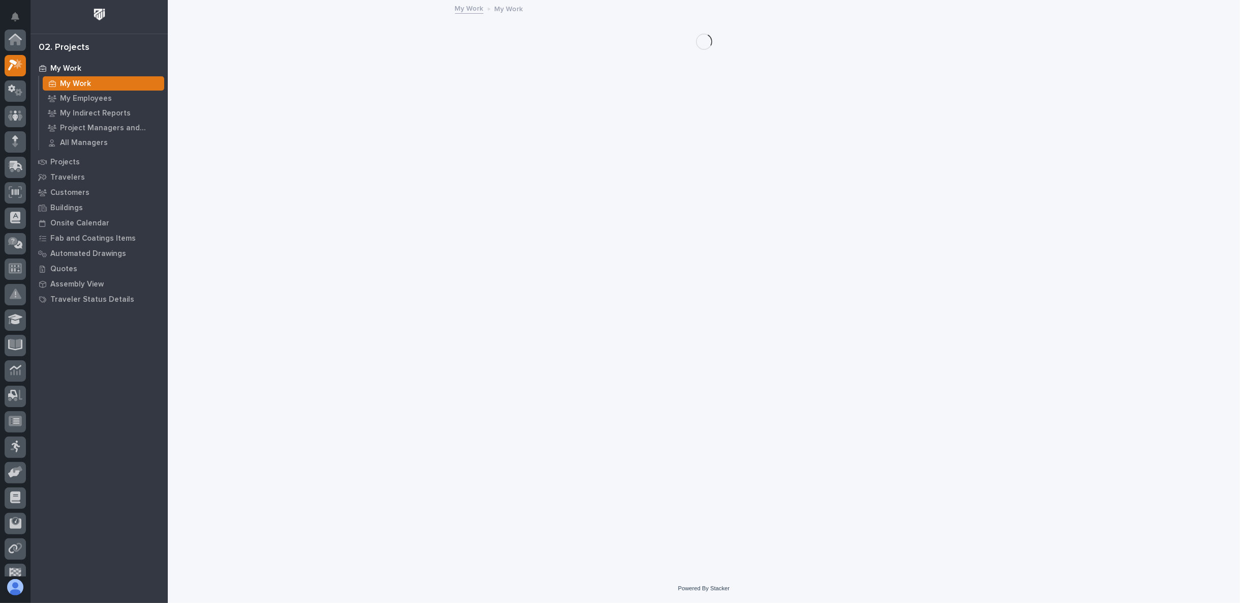
scroll to position [25, 0]
